Goal: Task Accomplishment & Management: Use online tool/utility

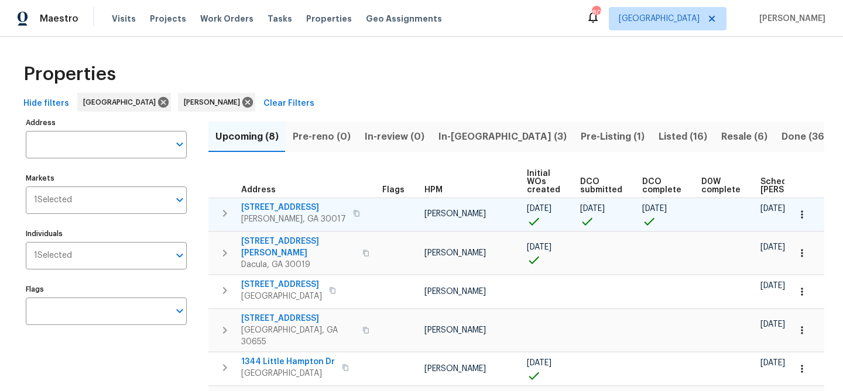
click at [256, 211] on span "[STREET_ADDRESS]" at bounding box center [293, 208] width 105 height 12
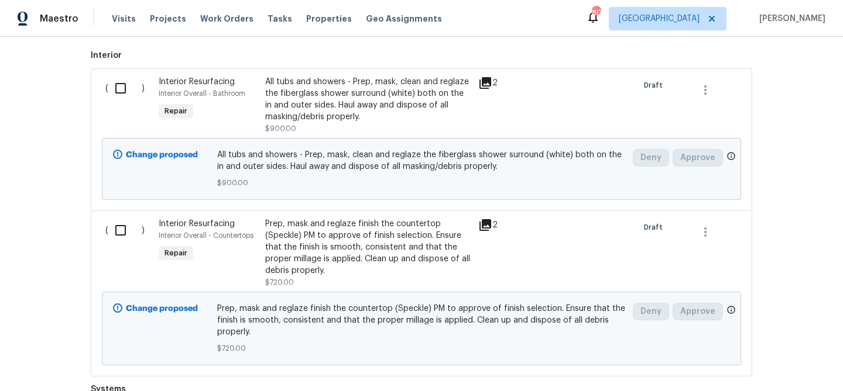
scroll to position [744, 0]
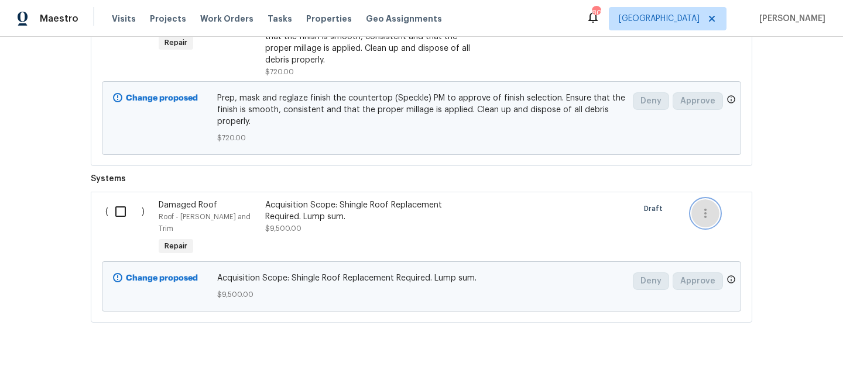
click at [705, 217] on icon "button" at bounding box center [705, 213] width 2 height 9
click at [706, 214] on li "Cancel" at bounding box center [713, 213] width 45 height 19
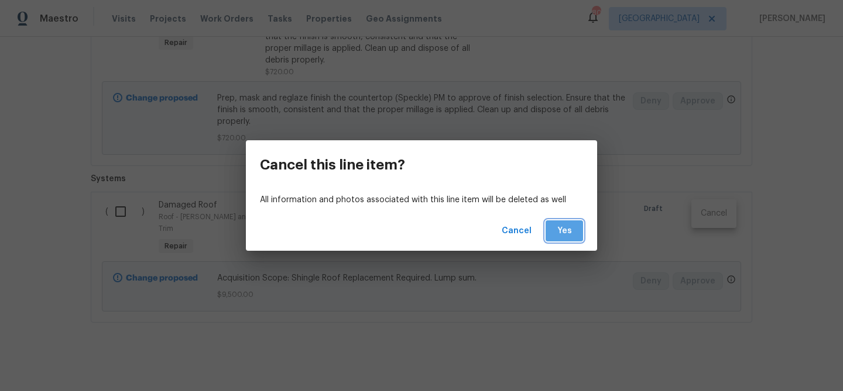
click at [562, 226] on span "Yes" at bounding box center [564, 231] width 19 height 15
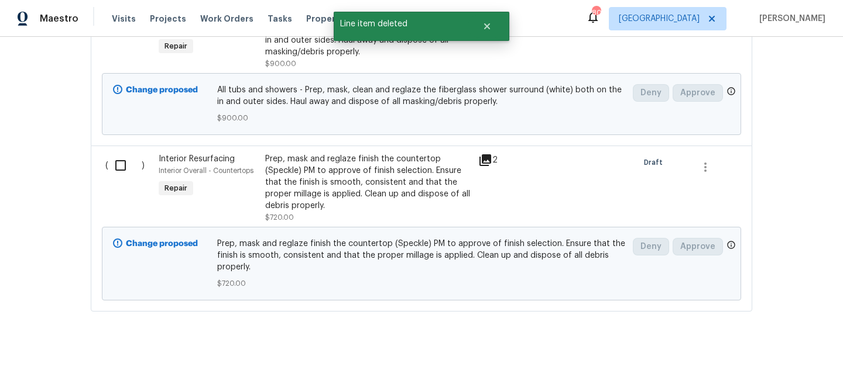
scroll to position [599, 0]
click at [122, 166] on input "checkbox" at bounding box center [124, 165] width 33 height 25
checkbox input "true"
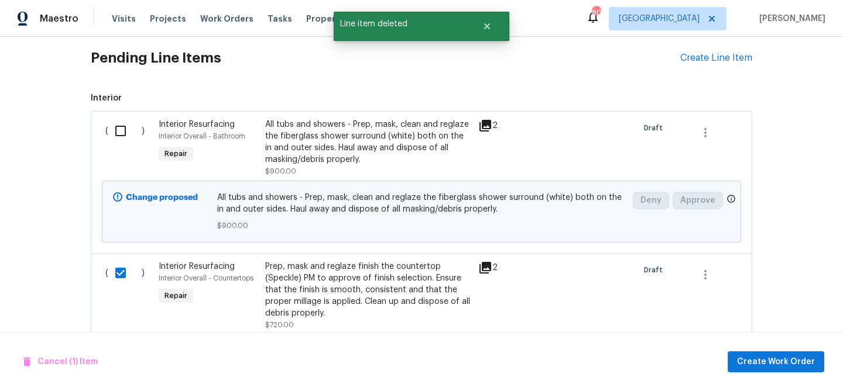
scroll to position [490, 0]
click at [120, 131] on input "checkbox" at bounding box center [124, 131] width 33 height 25
checkbox input "true"
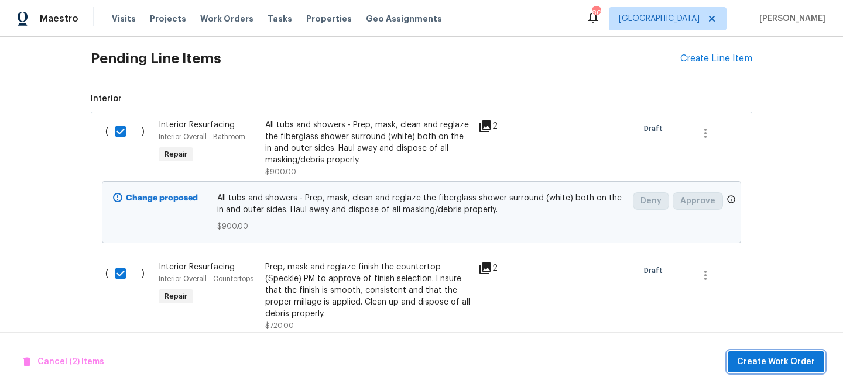
click at [747, 356] on span "Create Work Order" at bounding box center [776, 362] width 78 height 15
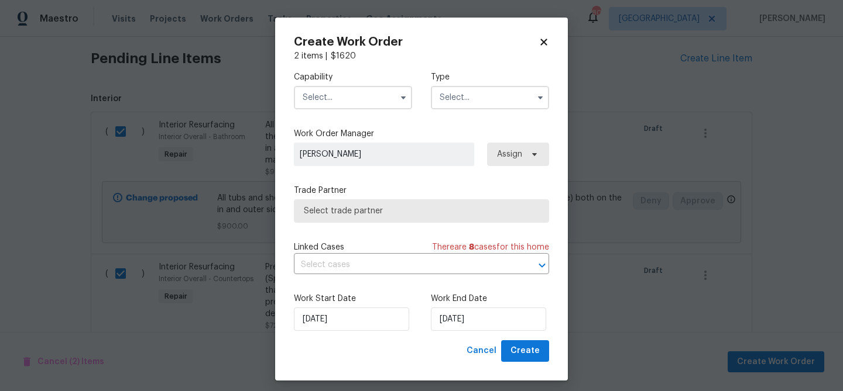
click at [352, 94] on input "text" at bounding box center [353, 97] width 118 height 23
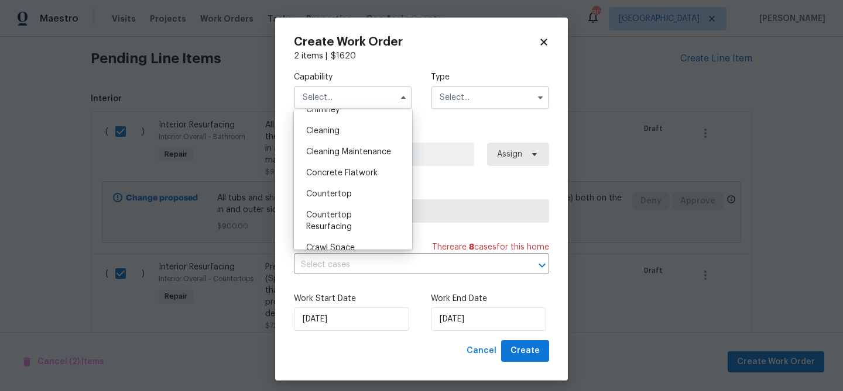
scroll to position [188, 0]
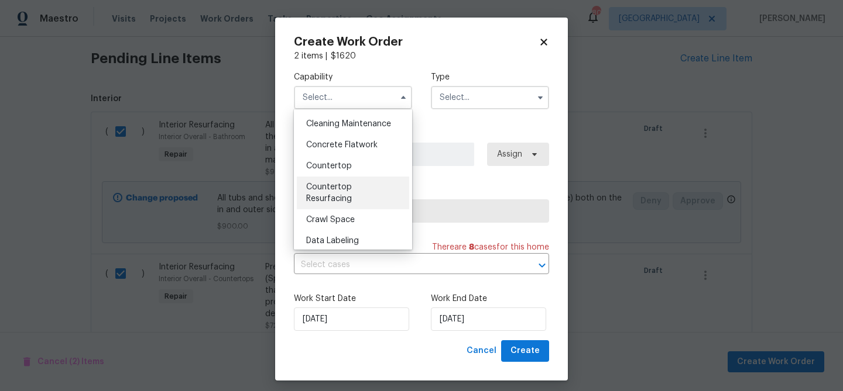
click at [338, 188] on span "Countertop Resurfacing" at bounding box center [329, 193] width 46 height 20
type input "Countertop Resurfacing"
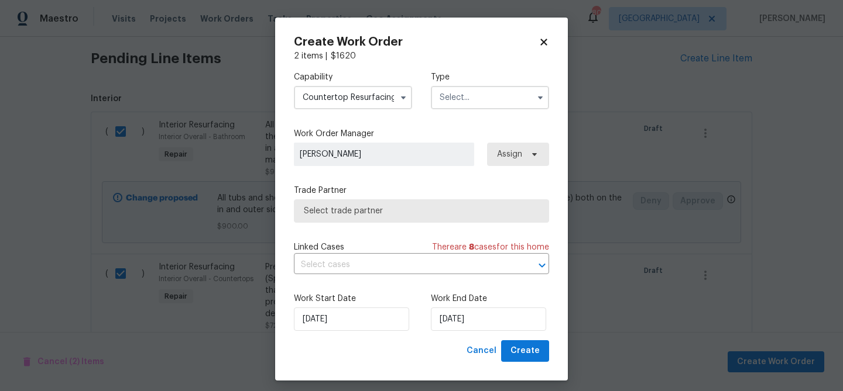
click at [459, 92] on input "text" at bounding box center [490, 97] width 118 height 23
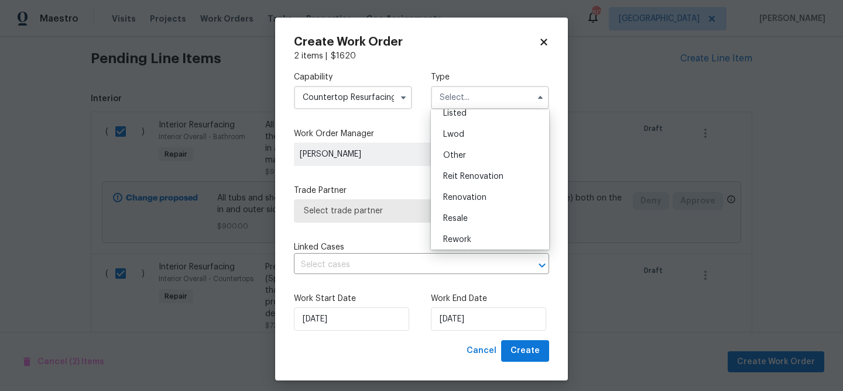
scroll to position [120, 0]
click at [470, 193] on span "Renovation" at bounding box center [464, 192] width 43 height 8
type input "Renovation"
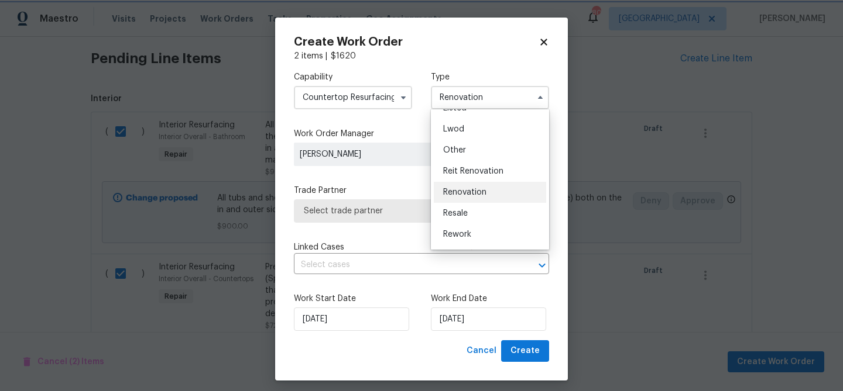
scroll to position [0, 0]
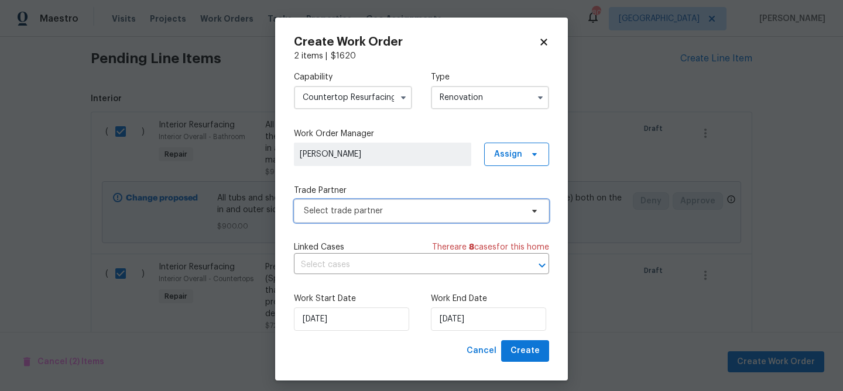
click at [446, 212] on span "Select trade partner" at bounding box center [413, 211] width 218 height 12
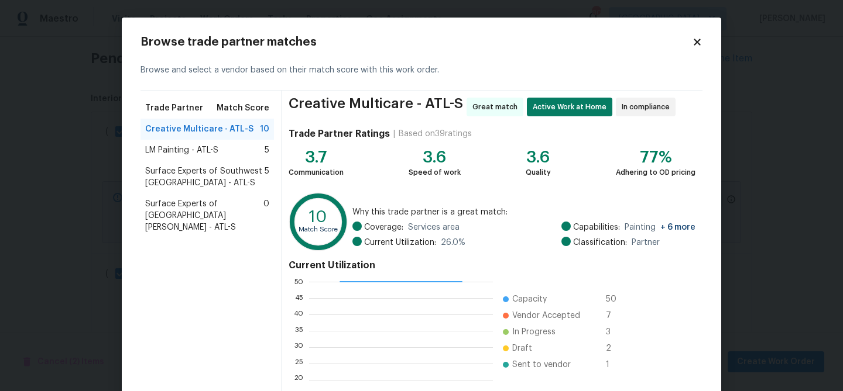
scroll to position [125, 0]
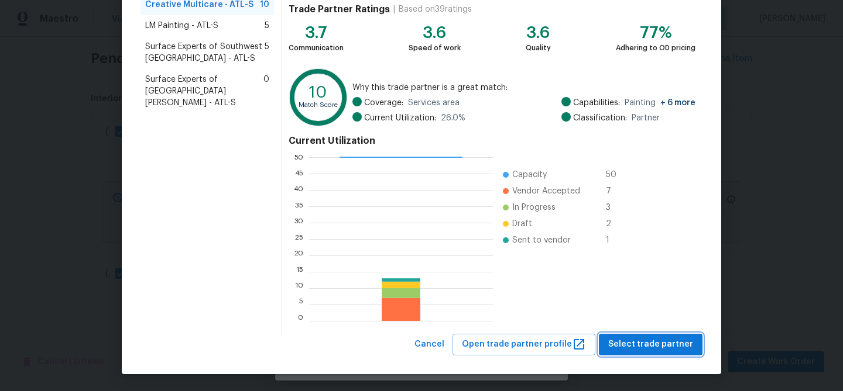
click at [613, 334] on button "Select trade partner" at bounding box center [651, 345] width 104 height 22
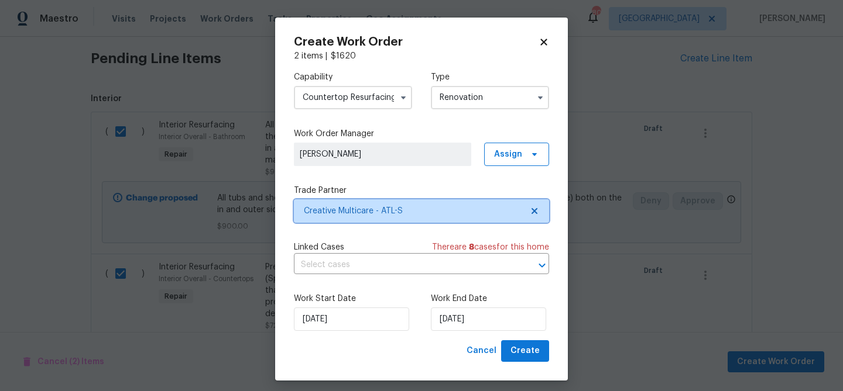
scroll to position [6, 0]
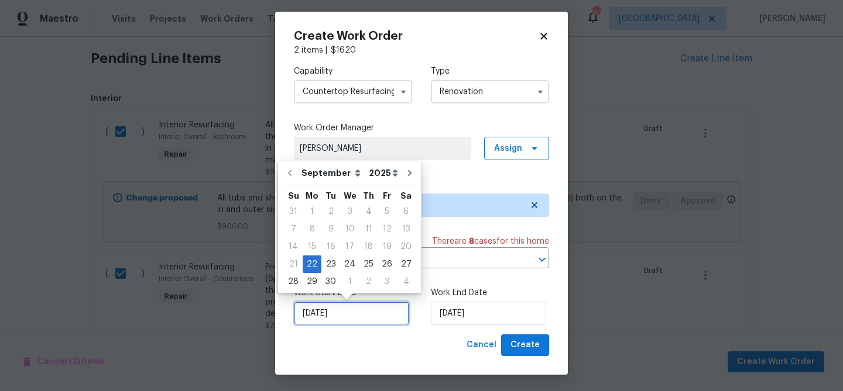
click at [353, 321] on input "[DATE]" at bounding box center [351, 313] width 115 height 23
click at [408, 171] on icon "Go to next month" at bounding box center [410, 173] width 4 height 6
type input "10/22/2025"
select select "9"
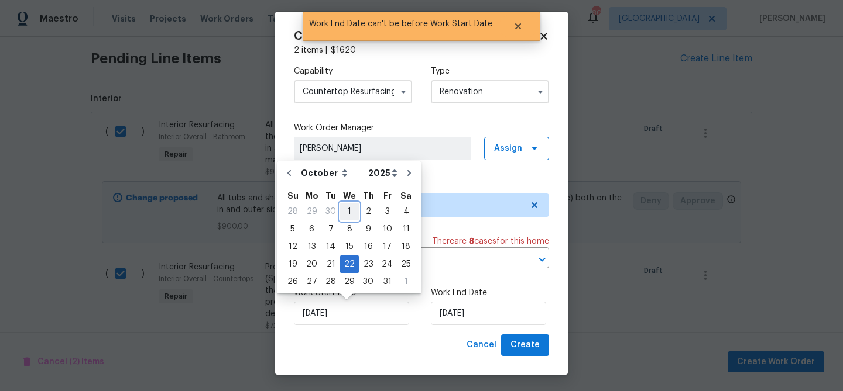
click at [348, 208] on div "1" at bounding box center [349, 212] width 19 height 16
type input "[DATE]"
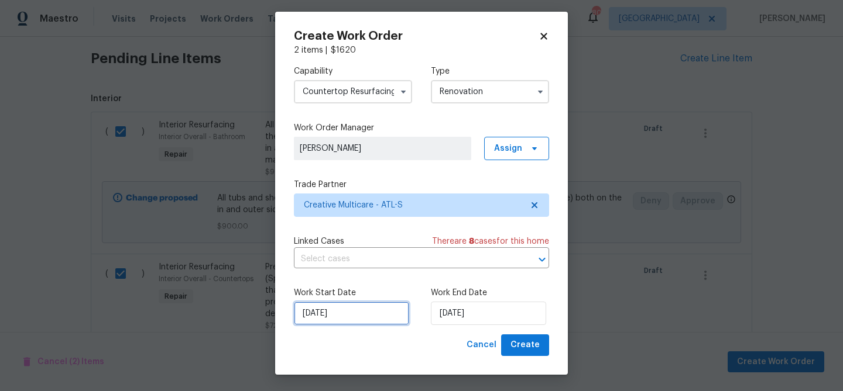
click at [349, 311] on input "[DATE]" at bounding box center [351, 313] width 115 height 23
select select "9"
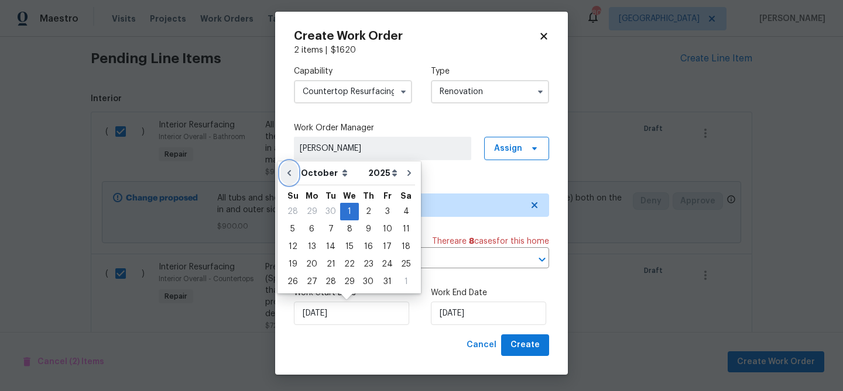
click at [288, 169] on icon "Go to previous month" at bounding box center [288, 173] width 9 height 9
type input "[DATE]"
select select "8"
click at [313, 267] on div "22" at bounding box center [312, 264] width 19 height 16
click at [419, 318] on div "Work Start Date 9/22/2025 Work End Date 10/22/2025" at bounding box center [421, 306] width 255 height 57
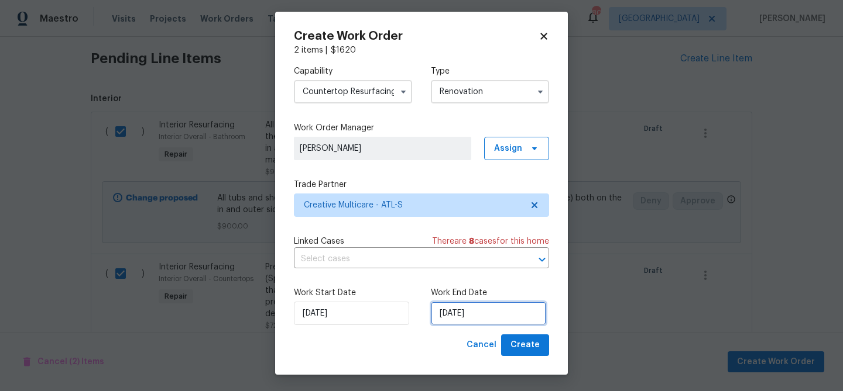
click at [448, 317] on input "10/22/2025" at bounding box center [488, 313] width 115 height 23
select select "9"
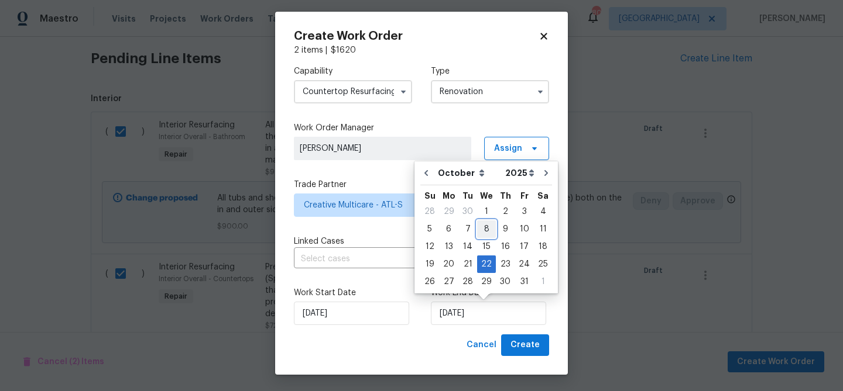
click at [485, 232] on div "8" at bounding box center [486, 229] width 19 height 16
type input "[DATE]"
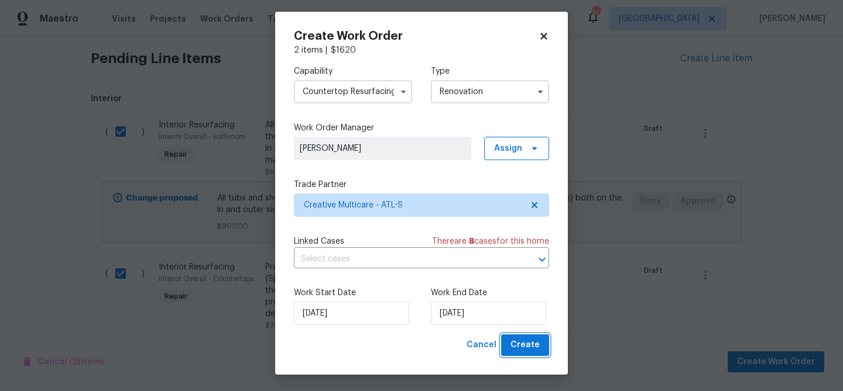
click at [524, 341] on span "Create" at bounding box center [524, 345] width 29 height 15
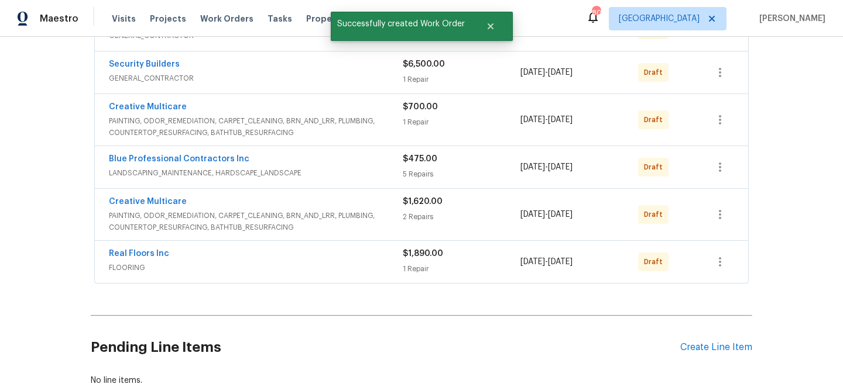
scroll to position [249, 0]
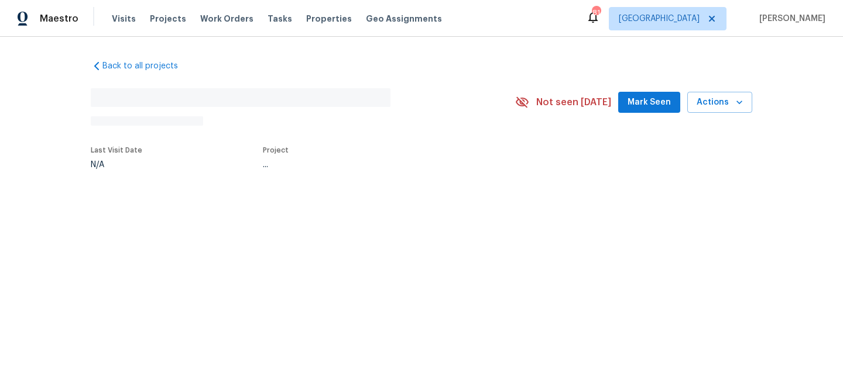
click at [651, 106] on span "Mark Seen" at bounding box center [648, 102] width 43 height 15
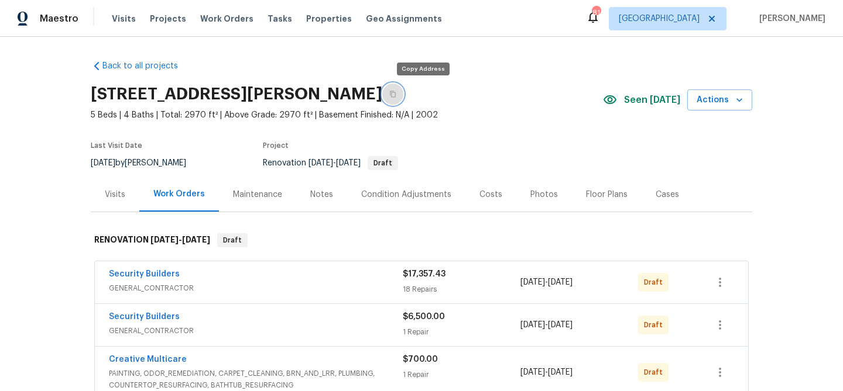
click at [396, 92] on icon "button" at bounding box center [392, 94] width 7 height 7
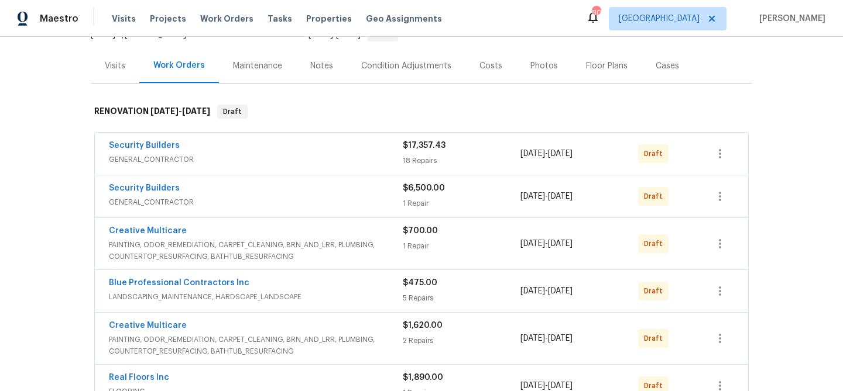
scroll to position [132, 0]
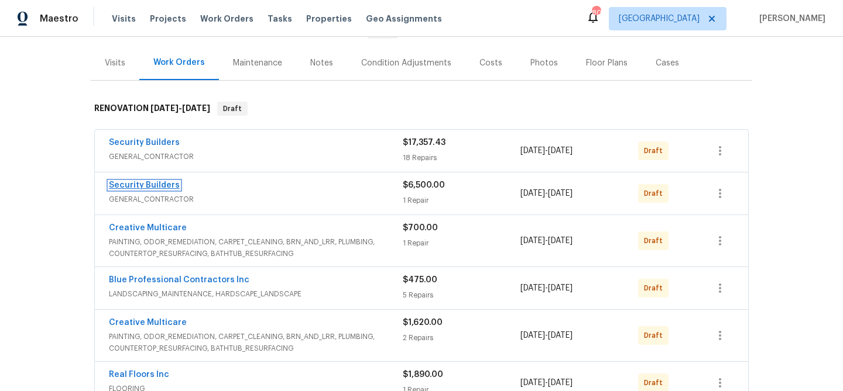
click at [147, 184] on link "Security Builders" at bounding box center [144, 185] width 71 height 8
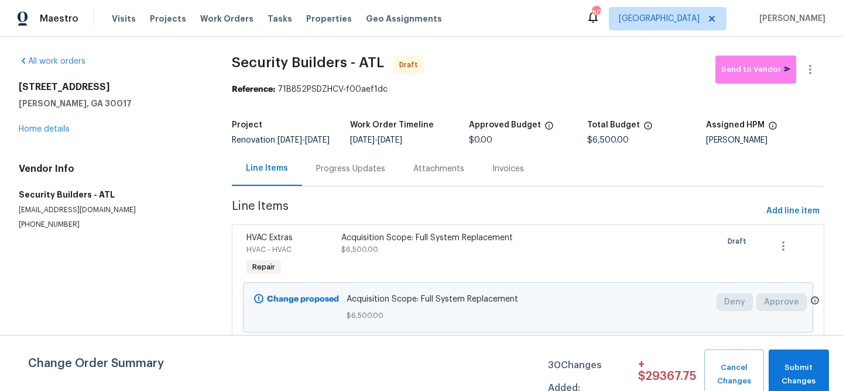
click at [390, 256] on div "Acquisition Scope: Full System Replacement $6,500.00" at bounding box center [456, 243] width 231 height 23
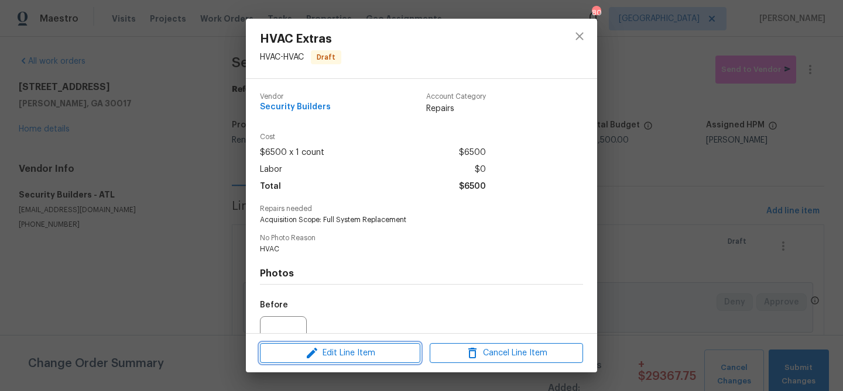
click at [369, 350] on span "Edit Line Item" at bounding box center [339, 353] width 153 height 15
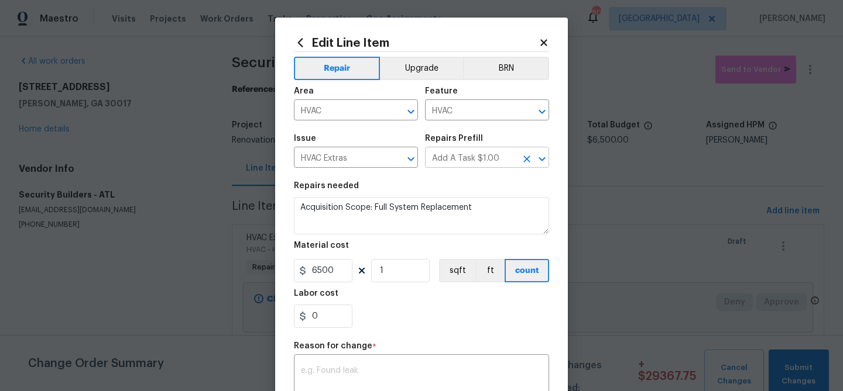
click at [439, 162] on input "Add A Task $1.00" at bounding box center [470, 159] width 91 height 18
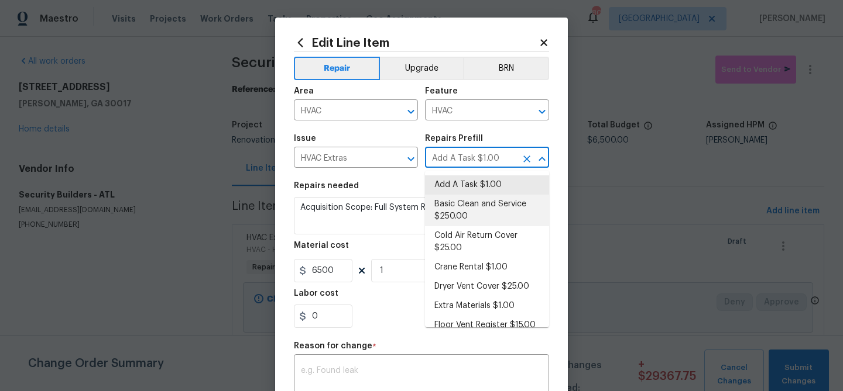
click at [462, 209] on li "Basic Clean and Service $250.00" at bounding box center [487, 211] width 124 height 32
type input "Add A Task $1.00"
type textarea "General Service HVAC system including: cleaning condenser and evaporator coils,…"
type input "Basic Clean and Service $250.00"
type input "250"
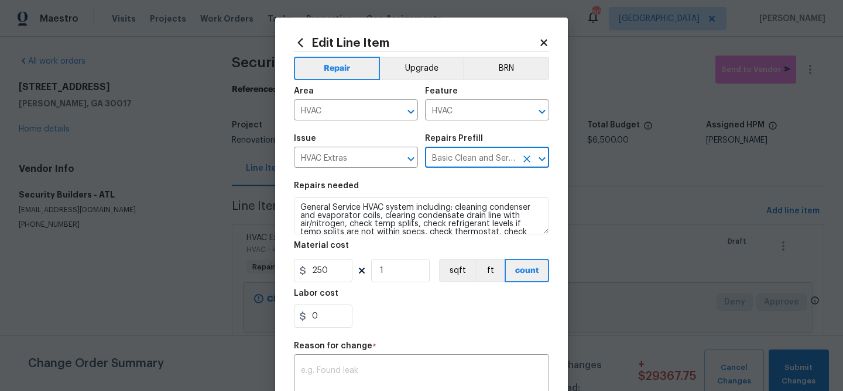
click at [445, 165] on input "Basic Clean and Service $250.00" at bounding box center [470, 159] width 91 height 18
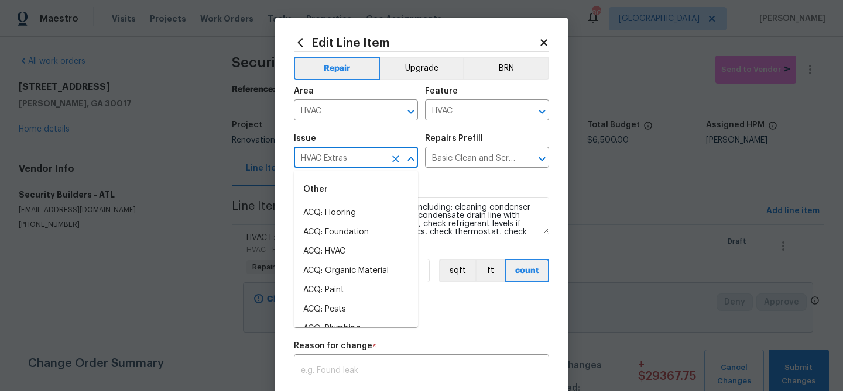
click at [373, 158] on input "HVAC Extras" at bounding box center [339, 159] width 91 height 18
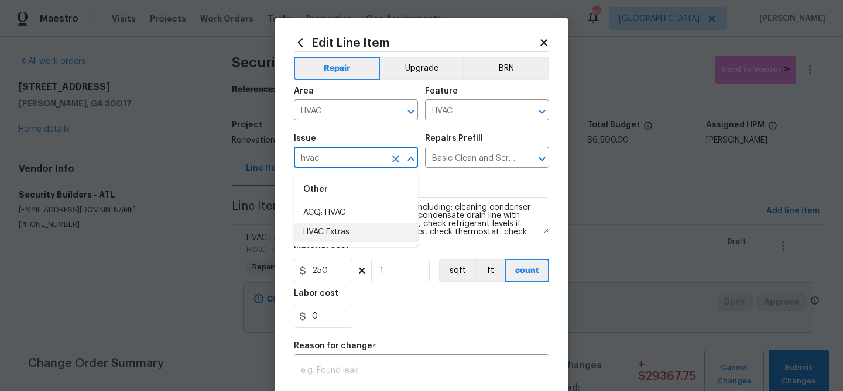
click at [352, 239] on li "HVAC Extras" at bounding box center [356, 232] width 124 height 19
type input "HVAC Extras"
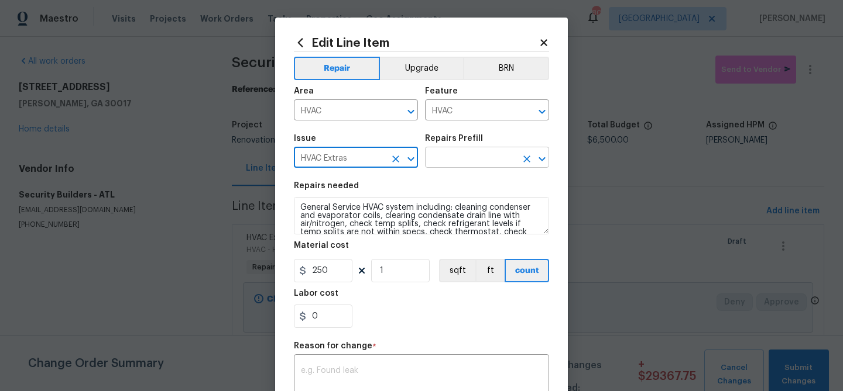
click at [454, 161] on input "text" at bounding box center [470, 159] width 91 height 18
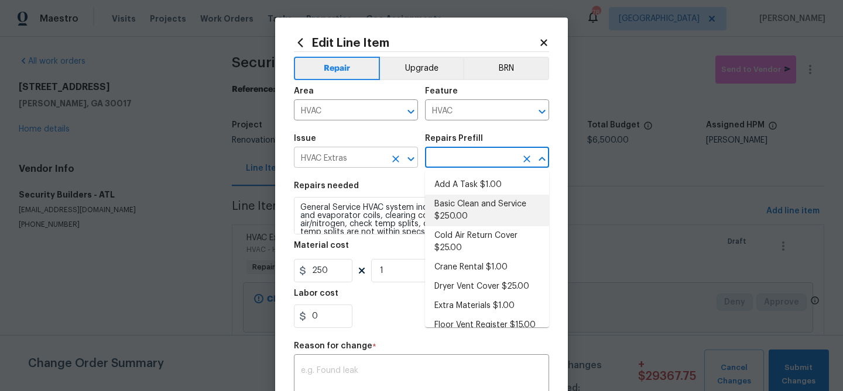
click at [373, 163] on input "HVAC Extras" at bounding box center [339, 159] width 91 height 18
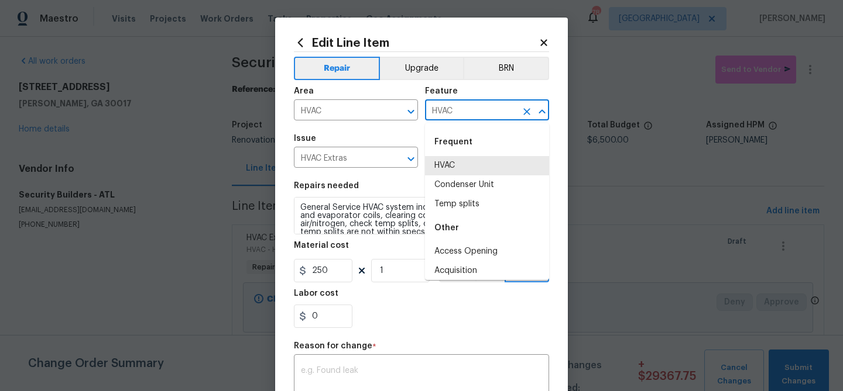
click at [458, 115] on input "HVAC" at bounding box center [470, 111] width 91 height 18
click at [458, 167] on li "HVAC" at bounding box center [487, 165] width 124 height 19
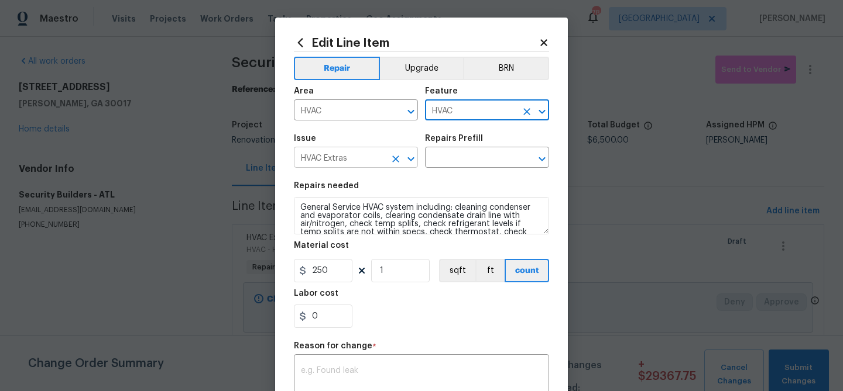
click at [383, 166] on input "HVAC Extras" at bounding box center [339, 159] width 91 height 18
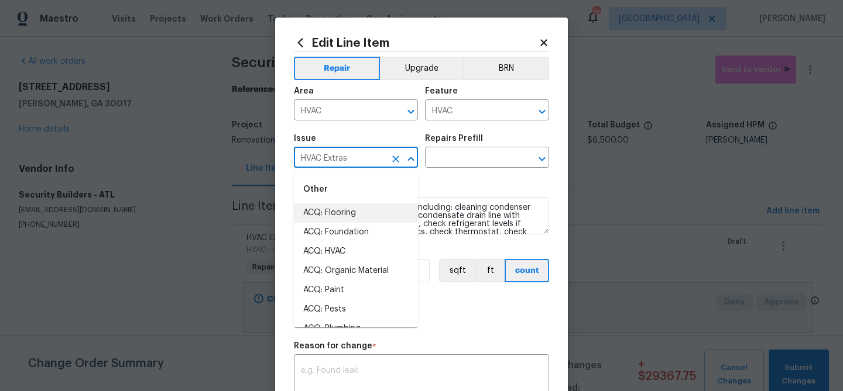
click at [396, 164] on icon "Clear" at bounding box center [396, 159] width 12 height 12
click at [406, 162] on icon "Close" at bounding box center [411, 159] width 14 height 14
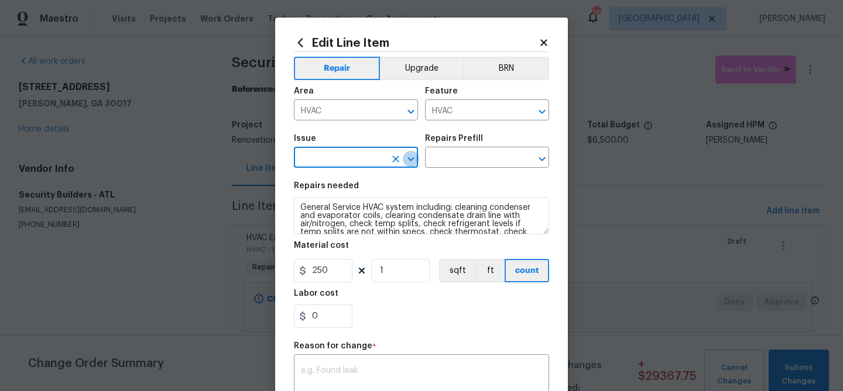
click at [406, 162] on icon "Open" at bounding box center [411, 159] width 14 height 14
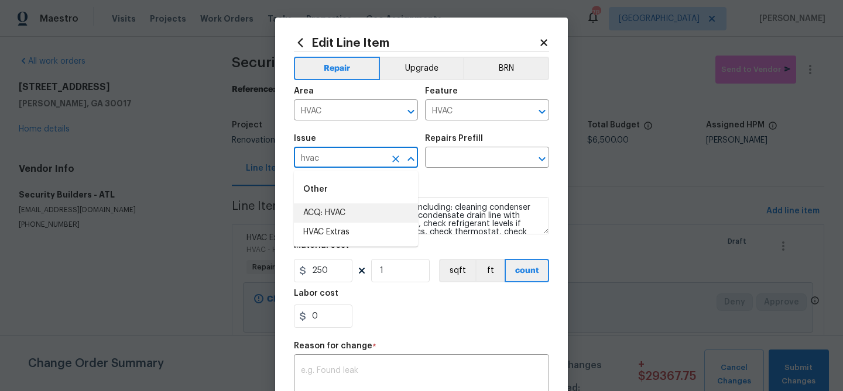
click at [348, 212] on li "ACQ: HVAC" at bounding box center [356, 213] width 124 height 19
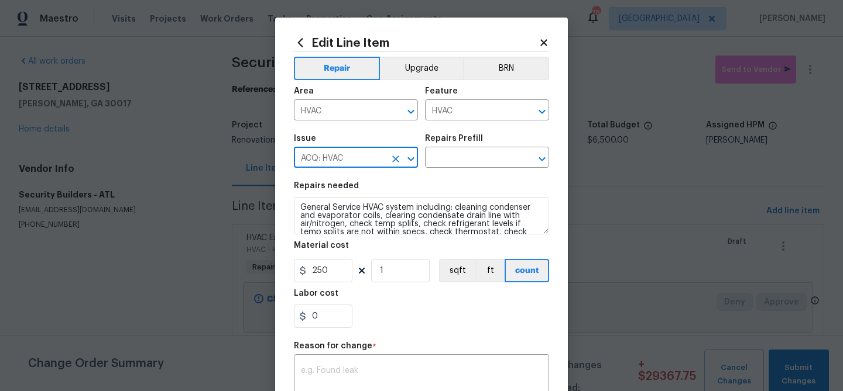
click at [444, 169] on div "Issue ACQ: HVAC ​ Repairs Prefill ​" at bounding box center [421, 151] width 255 height 47
click at [444, 166] on input "text" at bounding box center [470, 159] width 91 height 18
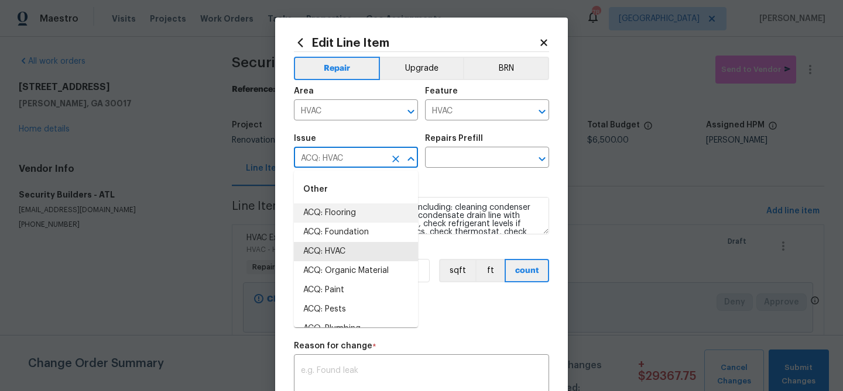
click at [384, 159] on input "ACQ: HVAC" at bounding box center [339, 159] width 91 height 18
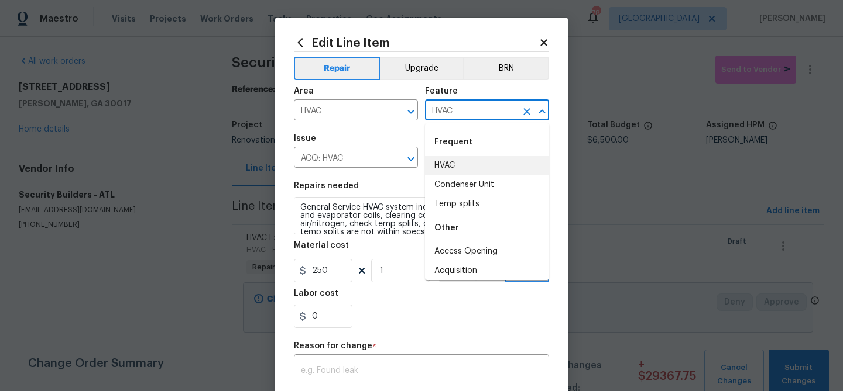
click at [437, 117] on input "HVAC" at bounding box center [470, 111] width 91 height 18
click at [382, 114] on input "HVAC" at bounding box center [339, 111] width 91 height 18
click at [439, 114] on input "HVAC" at bounding box center [470, 111] width 91 height 18
click at [453, 165] on li "HVAC" at bounding box center [487, 165] width 124 height 19
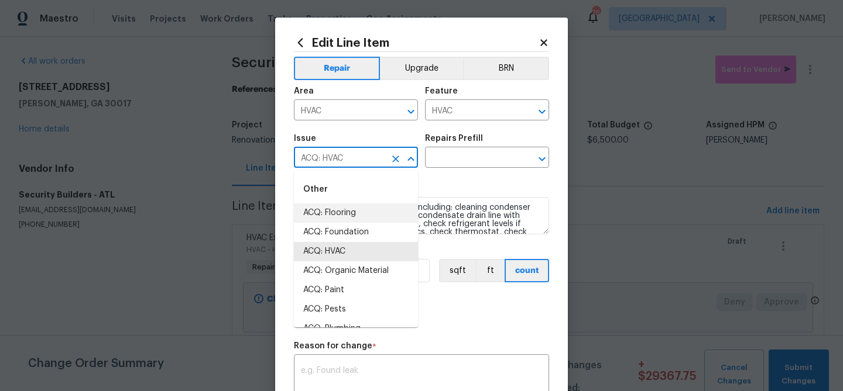
click at [367, 157] on input "ACQ: HVAC" at bounding box center [339, 159] width 91 height 18
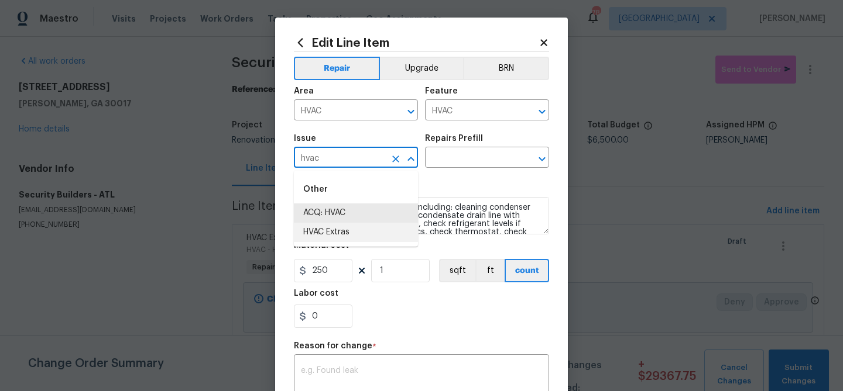
click at [339, 233] on li "HVAC Extras" at bounding box center [356, 232] width 124 height 19
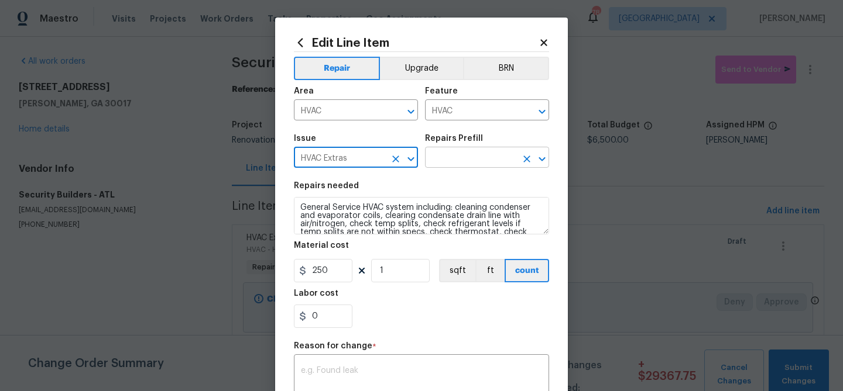
type input "HVAC Extras"
click at [454, 162] on input "text" at bounding box center [470, 159] width 91 height 18
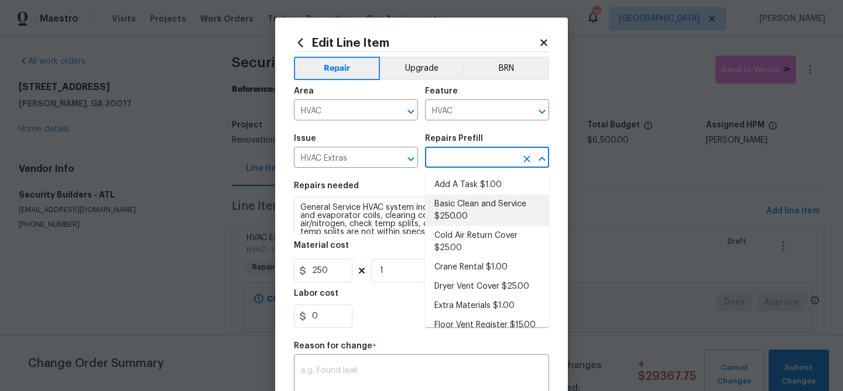
click at [390, 241] on section "Repairs needed General Service HVAC system including: cleaning condenser and ev…" at bounding box center [421, 255] width 255 height 160
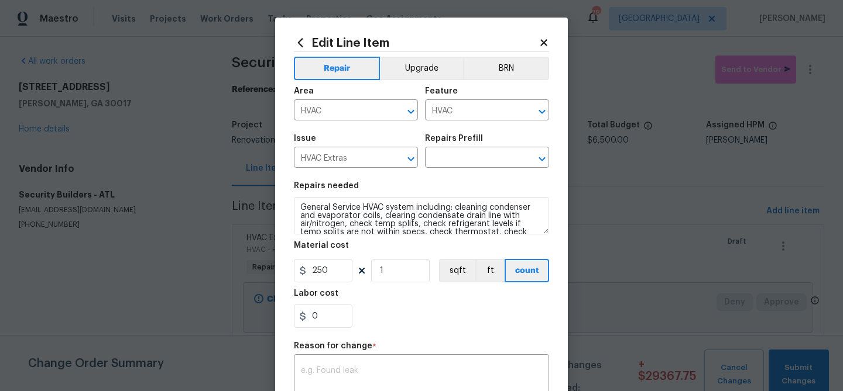
click at [545, 37] on icon at bounding box center [543, 42] width 11 height 11
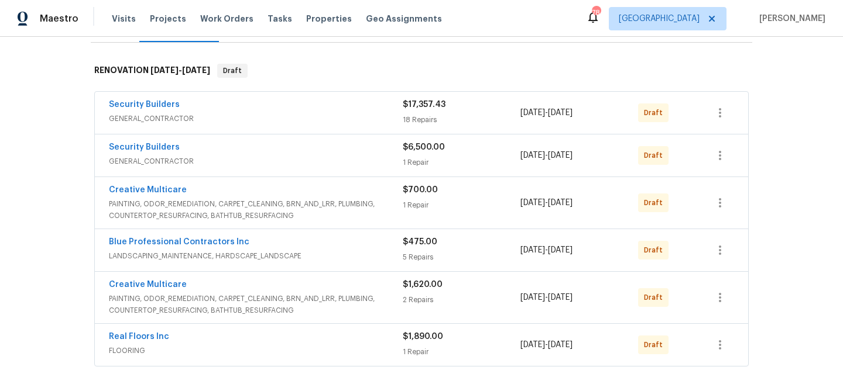
scroll to position [158, 0]
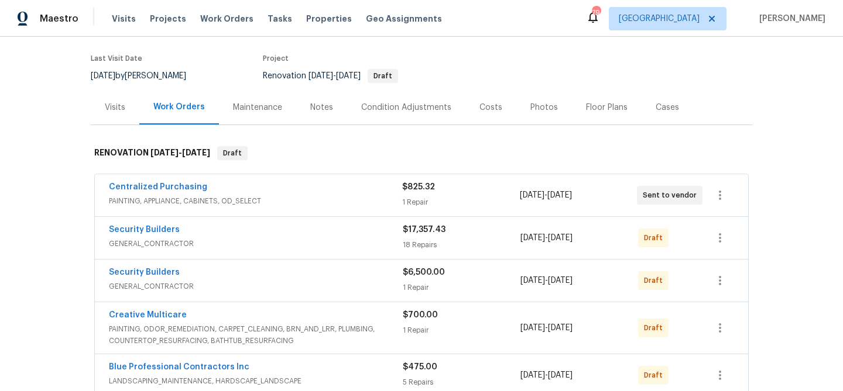
scroll to position [97, 0]
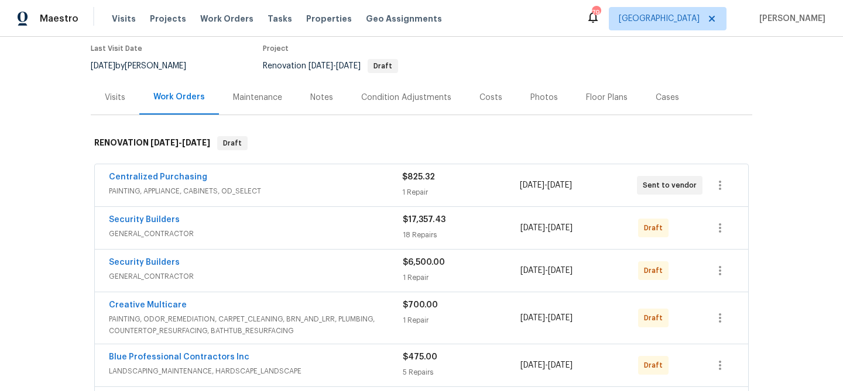
click at [717, 214] on div "Security Builders GENERAL_CONTRACTOR $17,357.43 18 Repairs 9/22/2025 - 10/2/202…" at bounding box center [421, 228] width 653 height 42
click at [718, 235] on icon "button" at bounding box center [720, 228] width 14 height 14
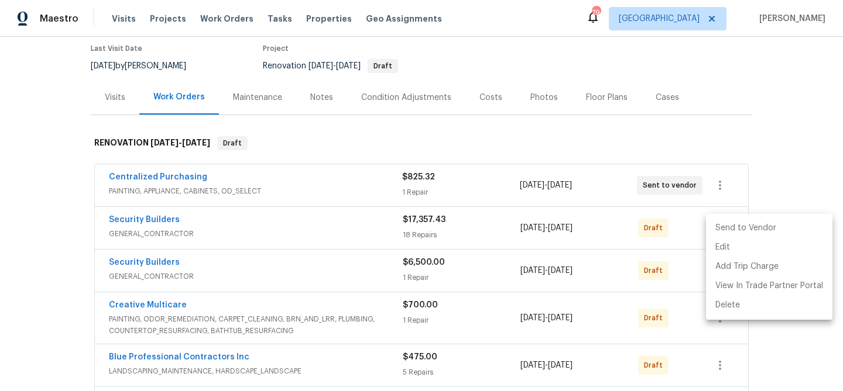
click at [721, 233] on li "Send to Vendor" at bounding box center [769, 228] width 126 height 19
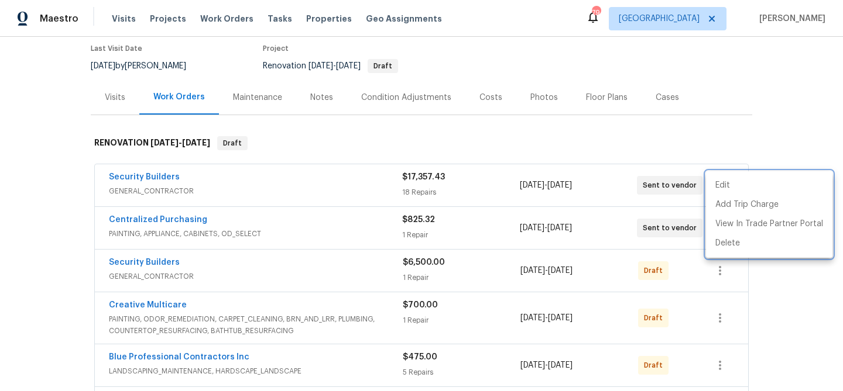
click at [722, 271] on div at bounding box center [421, 195] width 843 height 391
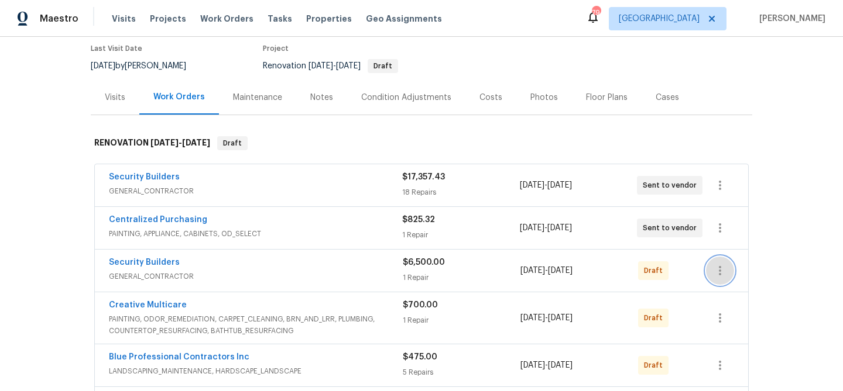
click at [719, 270] on icon "button" at bounding box center [720, 270] width 2 height 9
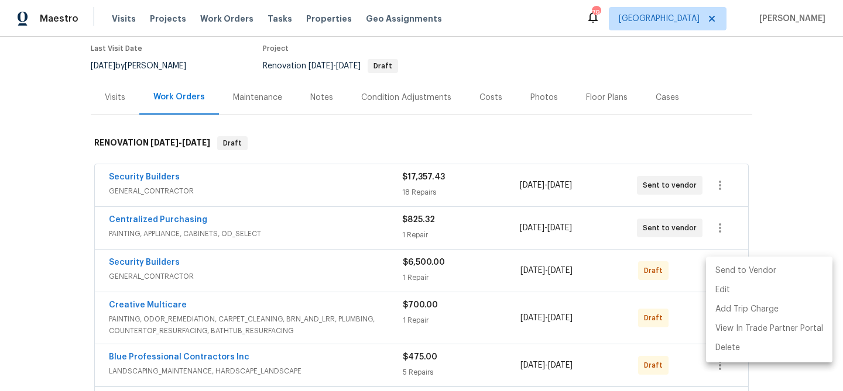
click at [719, 270] on li "Send to Vendor" at bounding box center [769, 271] width 126 height 19
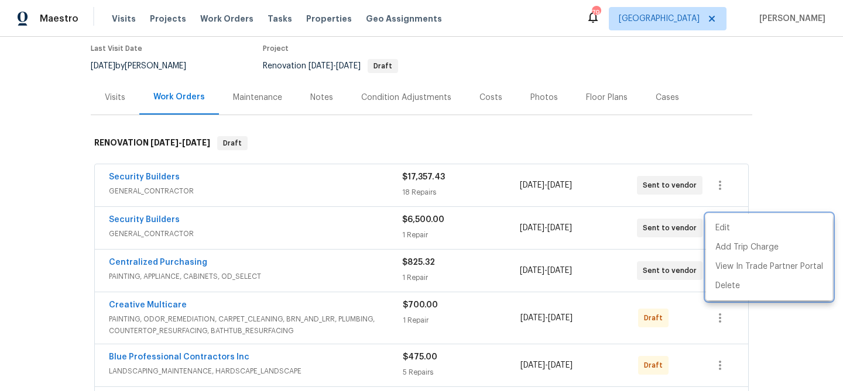
click at [686, 310] on div at bounding box center [421, 195] width 843 height 391
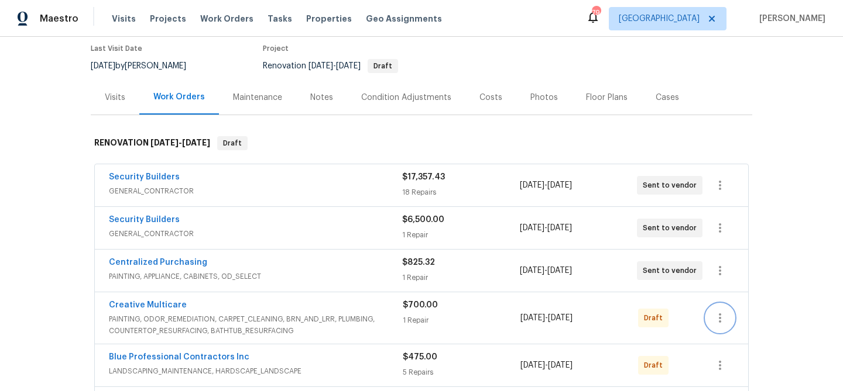
click at [716, 315] on icon "button" at bounding box center [720, 318] width 14 height 14
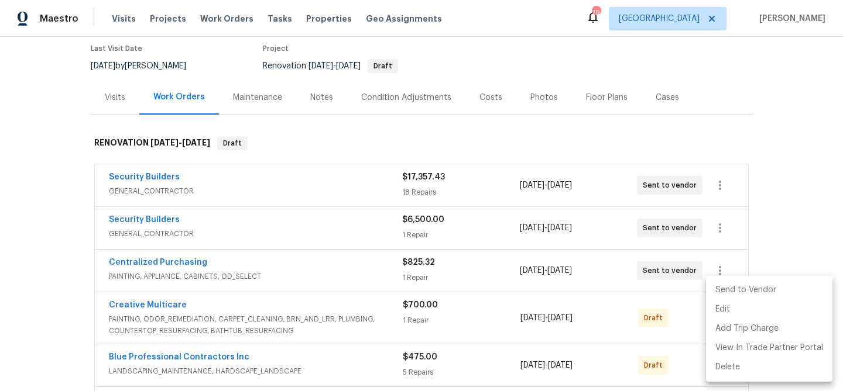
click at [716, 291] on li "Send to Vendor" at bounding box center [769, 290] width 126 height 19
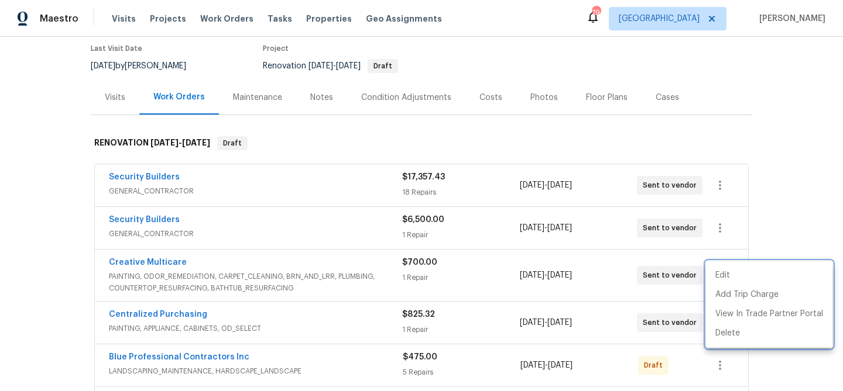
click at [680, 324] on div at bounding box center [421, 195] width 843 height 391
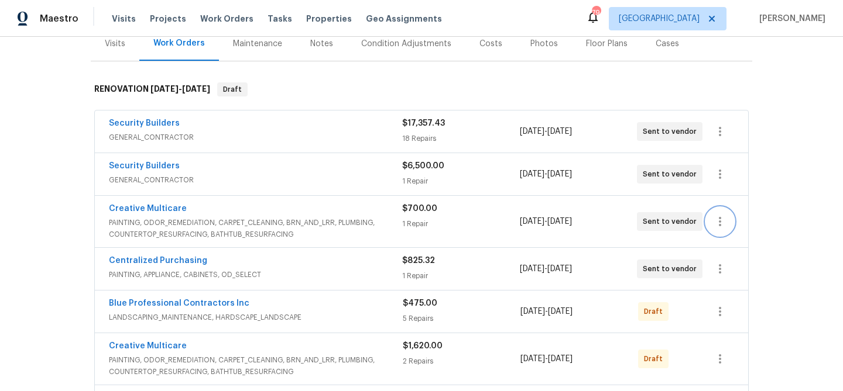
scroll to position [170, 0]
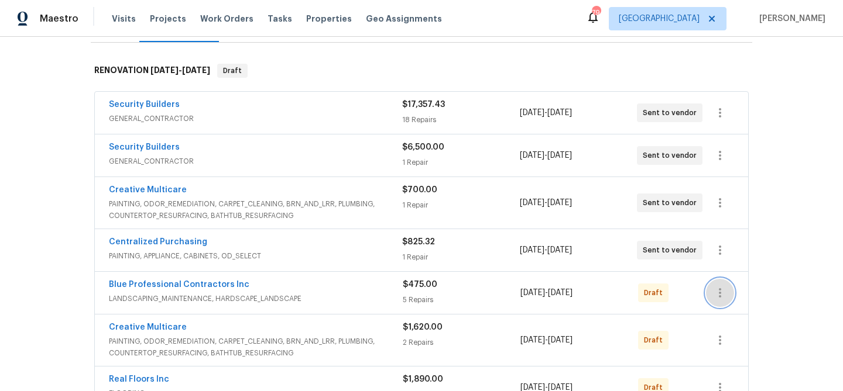
click at [720, 291] on icon "button" at bounding box center [720, 293] width 14 height 14
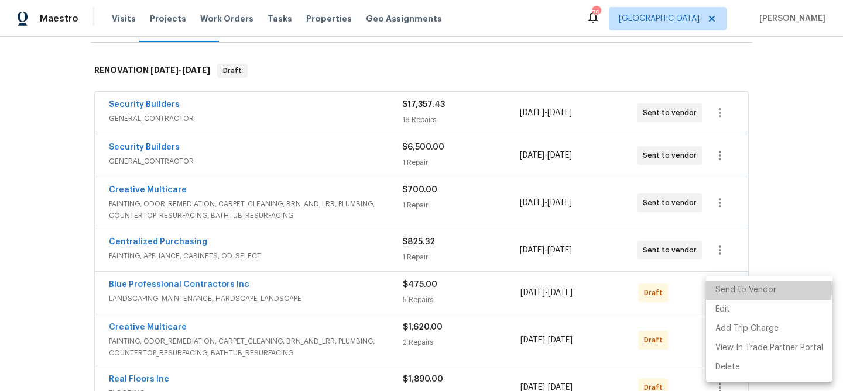
click at [720, 289] on li "Send to Vendor" at bounding box center [769, 290] width 126 height 19
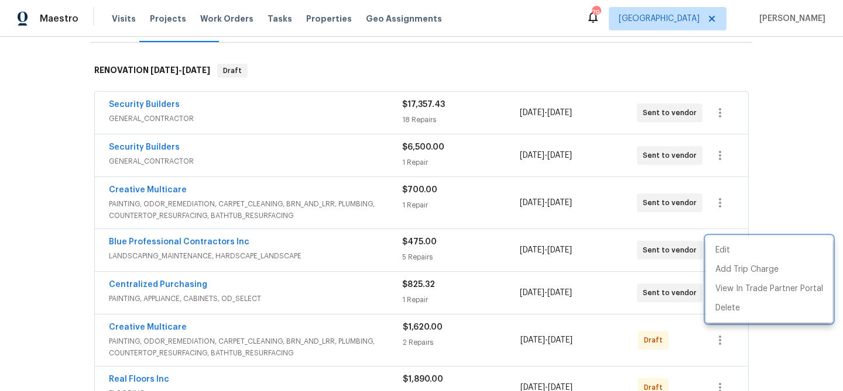
click at [675, 339] on div at bounding box center [421, 195] width 843 height 391
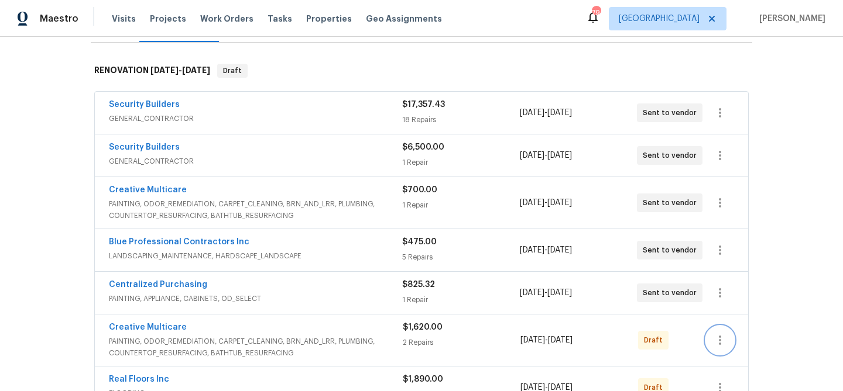
click at [713, 341] on icon "button" at bounding box center [720, 341] width 14 height 14
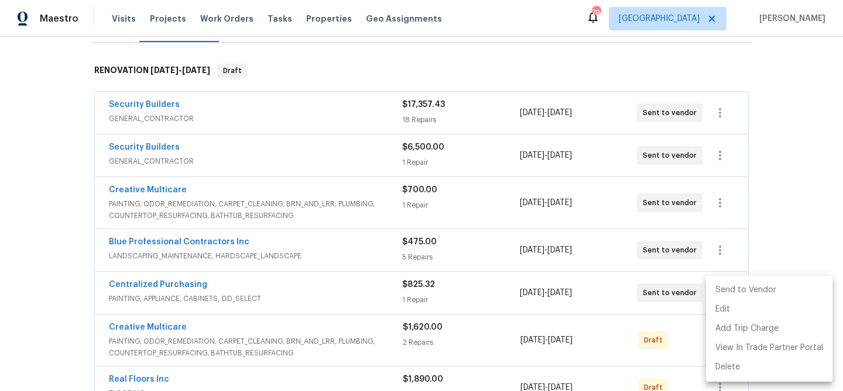
click at [715, 296] on li "Send to Vendor" at bounding box center [769, 290] width 126 height 19
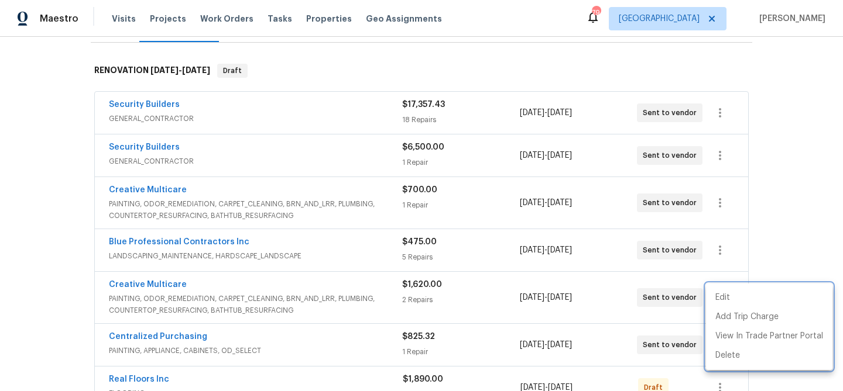
click at [792, 237] on div at bounding box center [421, 195] width 843 height 391
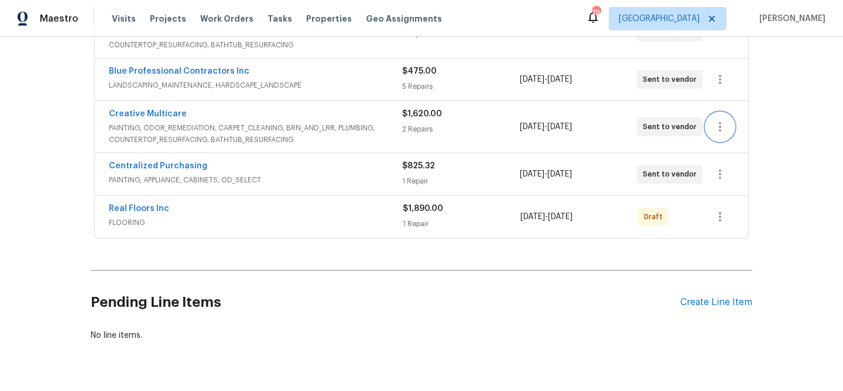
scroll to position [344, 0]
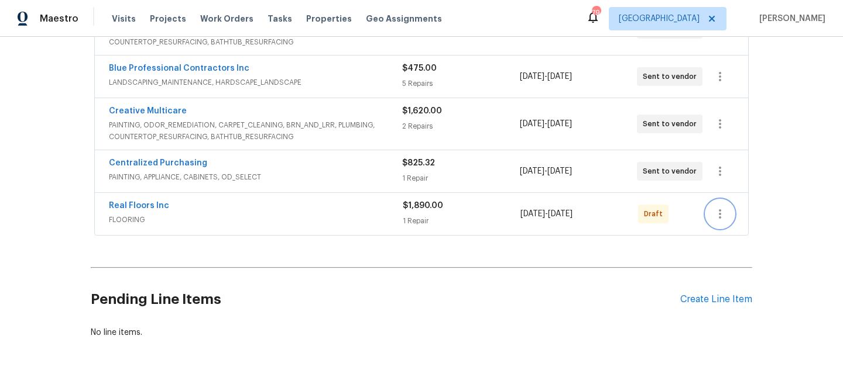
click at [722, 210] on icon "button" at bounding box center [720, 214] width 14 height 14
click at [722, 213] on li "Send to Vendor" at bounding box center [769, 214] width 126 height 19
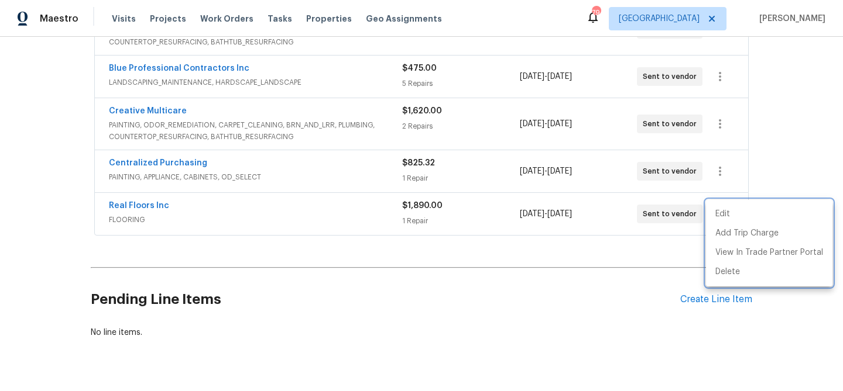
click at [355, 126] on div at bounding box center [421, 195] width 843 height 391
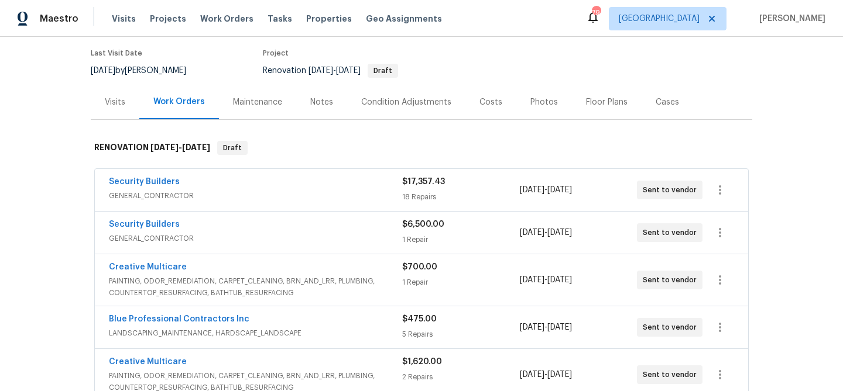
scroll to position [0, 0]
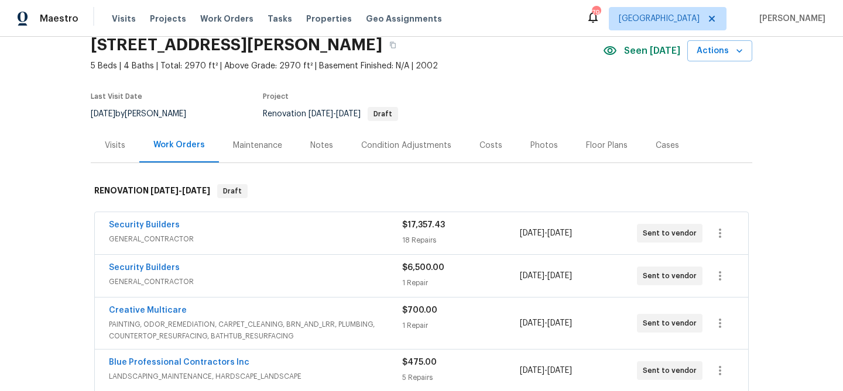
scroll to position [51, 0]
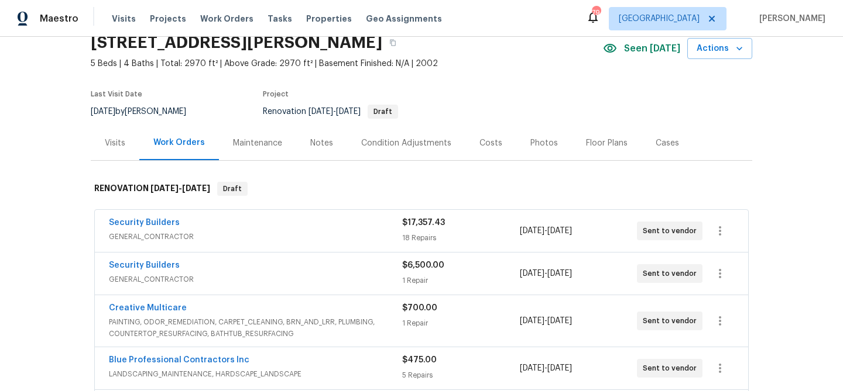
click at [312, 139] on div "Notes" at bounding box center [321, 144] width 23 height 12
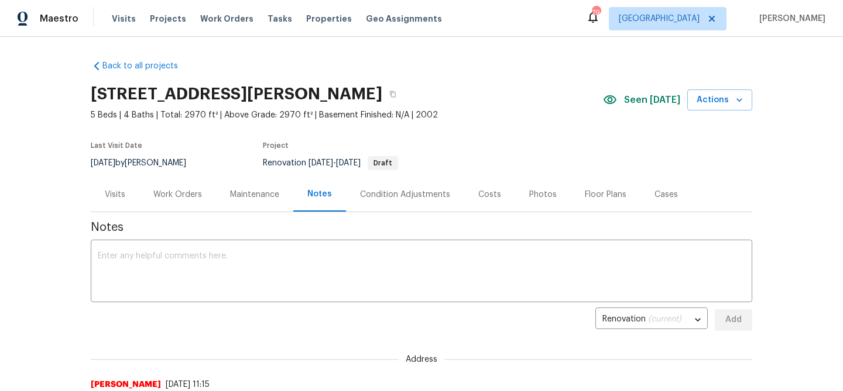
click at [192, 197] on div "Work Orders" at bounding box center [177, 195] width 49 height 12
